Goal: Task Accomplishment & Management: Manage account settings

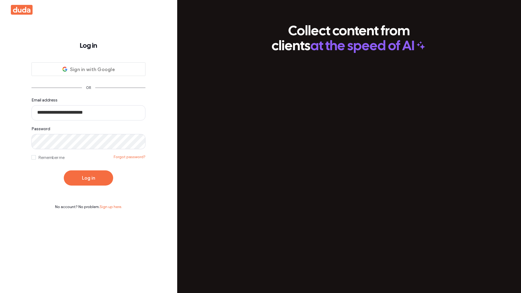
type input "**********"
click at [88, 178] on button "Log in" at bounding box center [88, 177] width 49 height 15
type input "**********"
click at [88, 178] on button "Log in" at bounding box center [88, 177] width 49 height 15
